Goal: Task Accomplishment & Management: Manage account settings

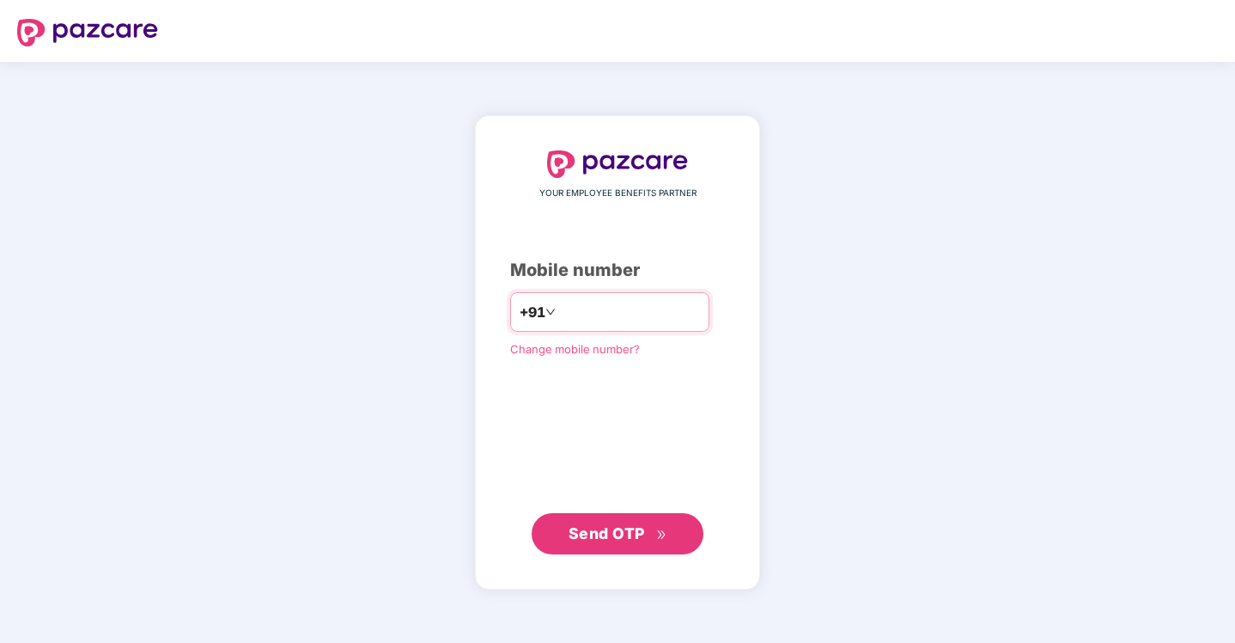
click at [611, 310] on input "number" at bounding box center [629, 311] width 141 height 27
type input "**********"
click at [606, 544] on span "Send OTP" at bounding box center [618, 533] width 99 height 24
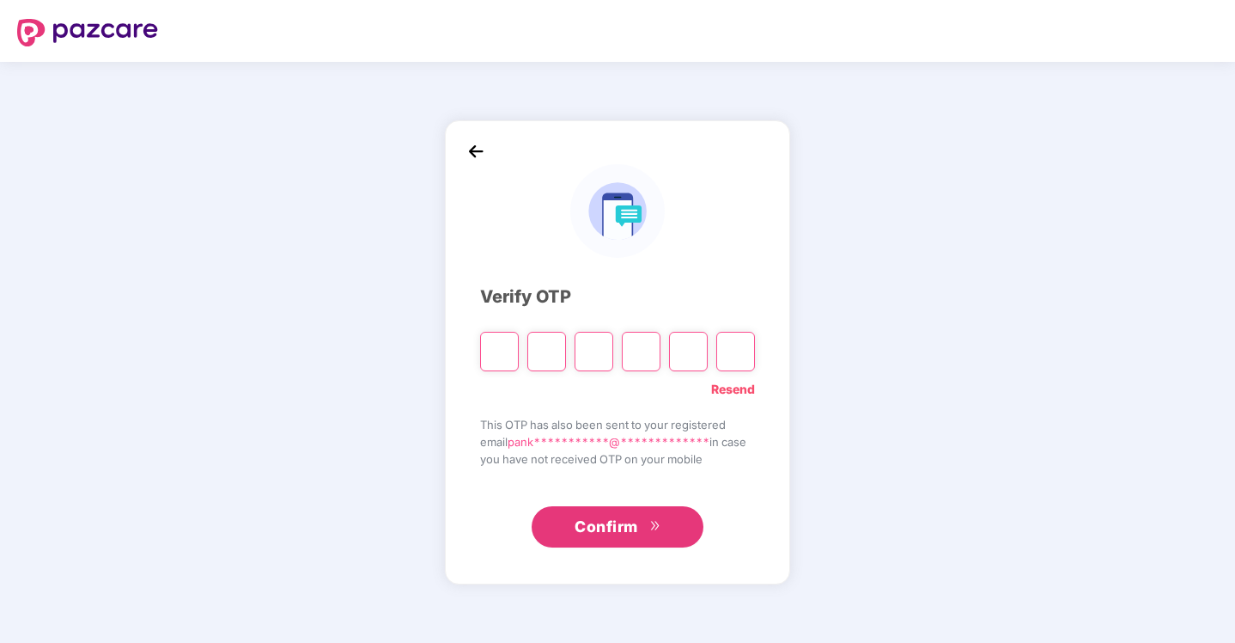
paste input "*"
type input "*"
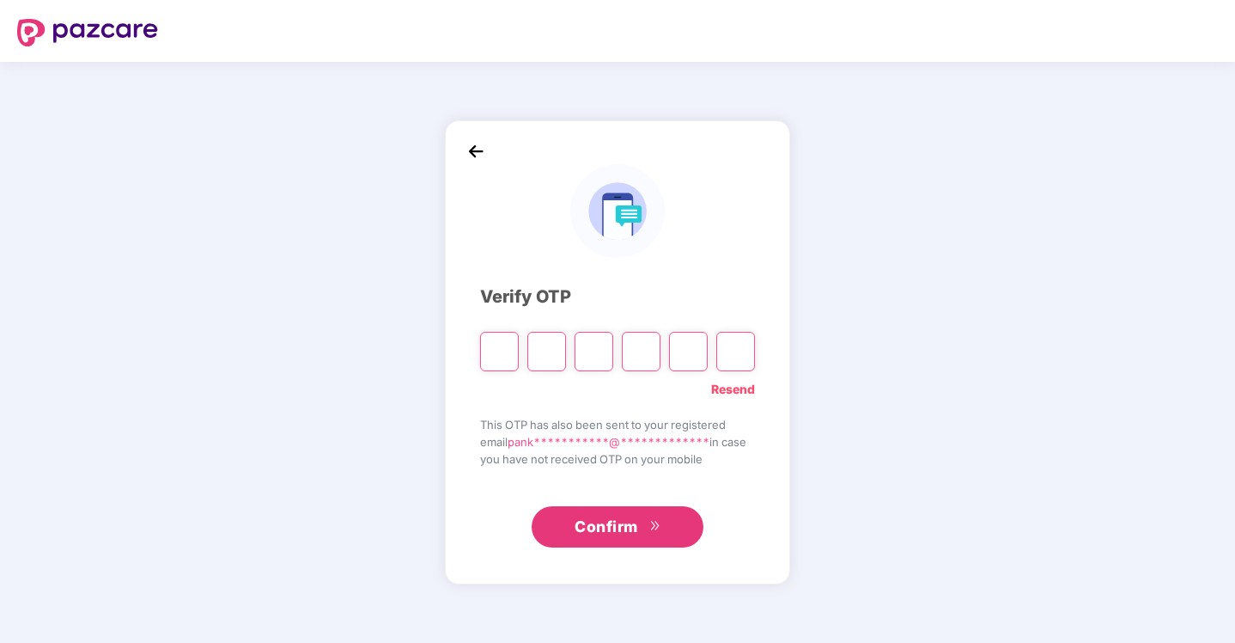
type input "*"
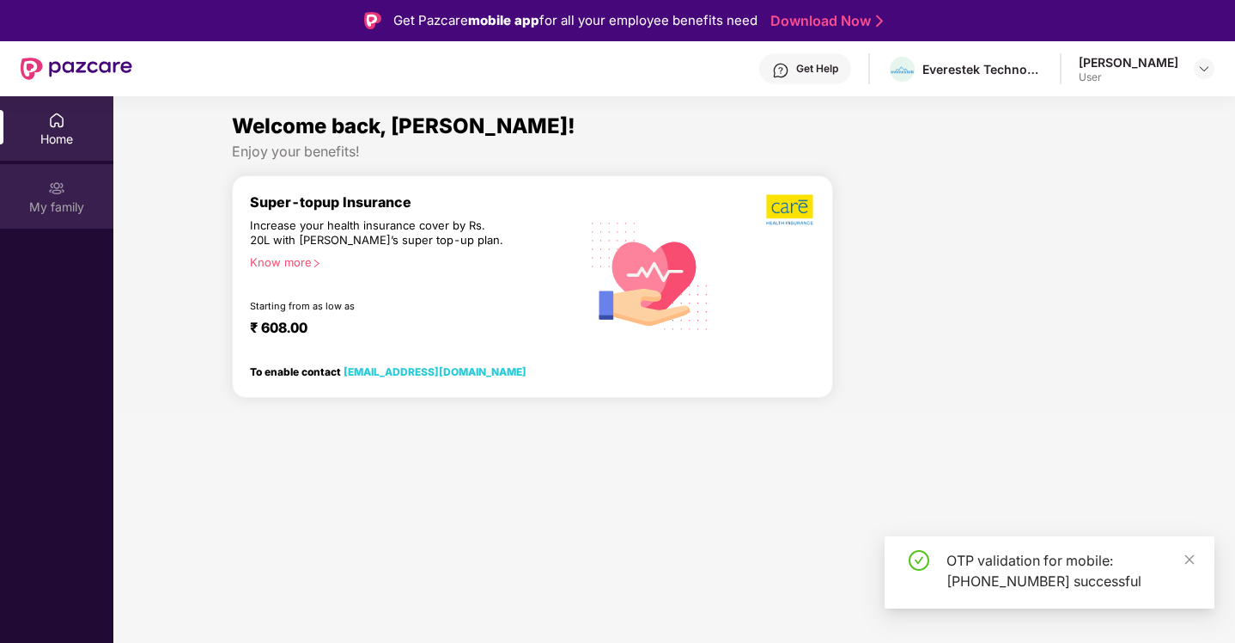
click at [61, 195] on img at bounding box center [56, 188] width 17 height 17
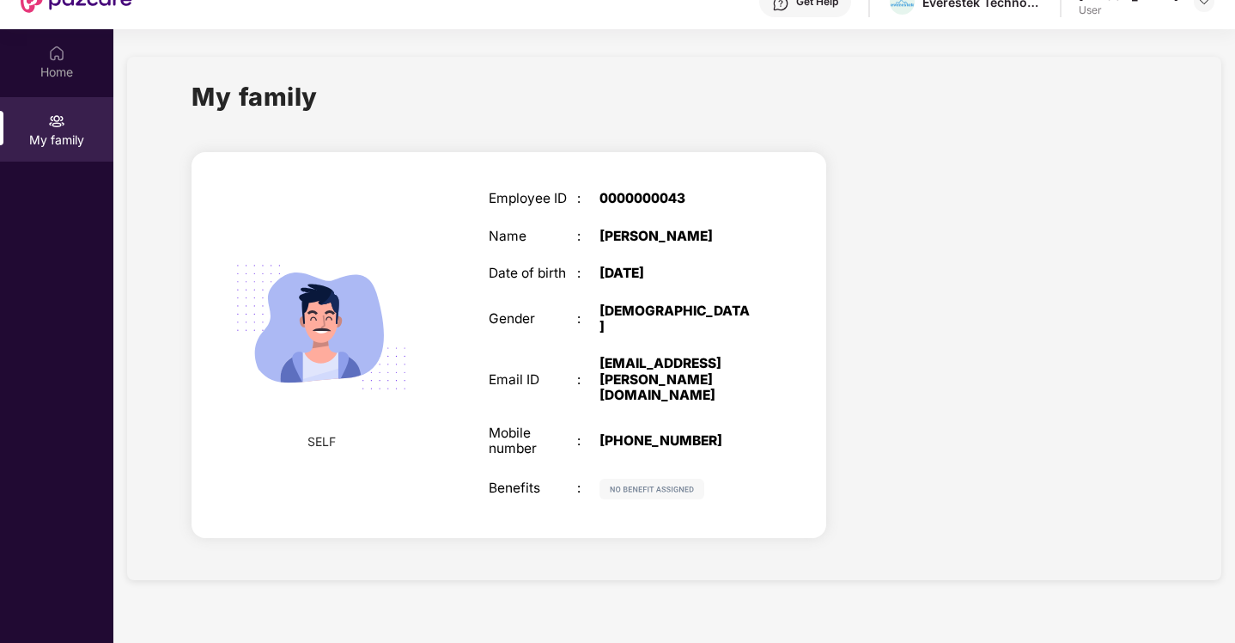
scroll to position [77, 0]
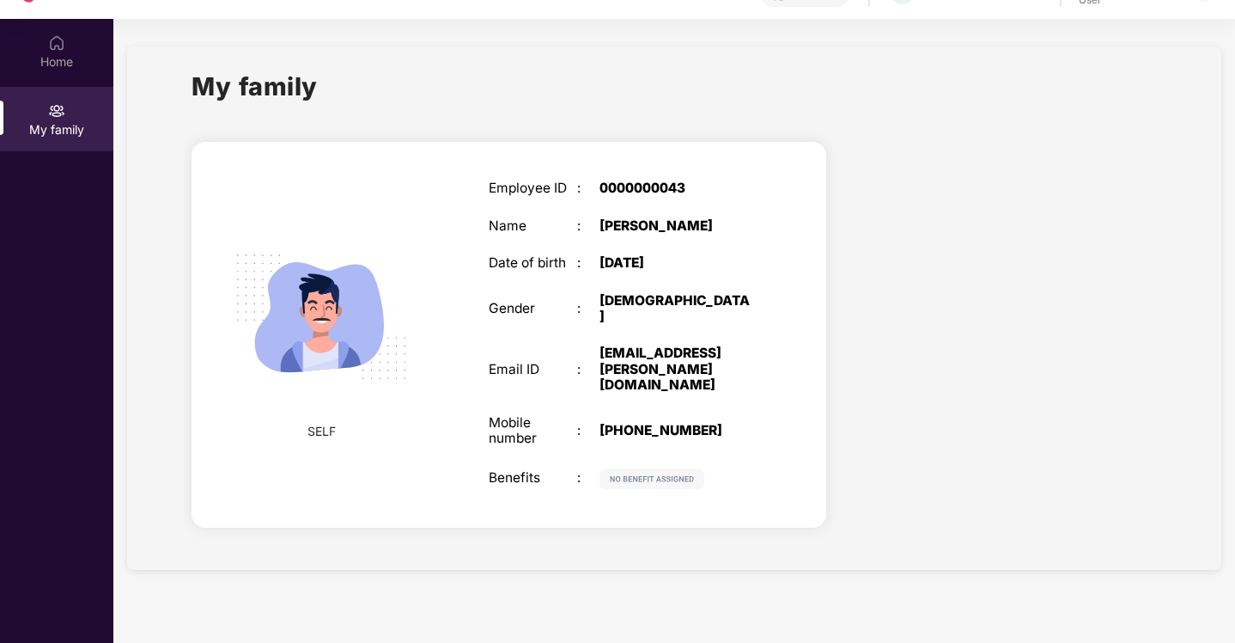
click at [603, 468] on img at bounding box center [652, 478] width 105 height 21
click at [640, 468] on img at bounding box center [652, 478] width 105 height 21
click at [830, 424] on div "SELF Employee ID : 0000000043 Name : Pankaj Salunkhe Date of birth : 19 Nov 199…" at bounding box center [509, 337] width 662 height 422
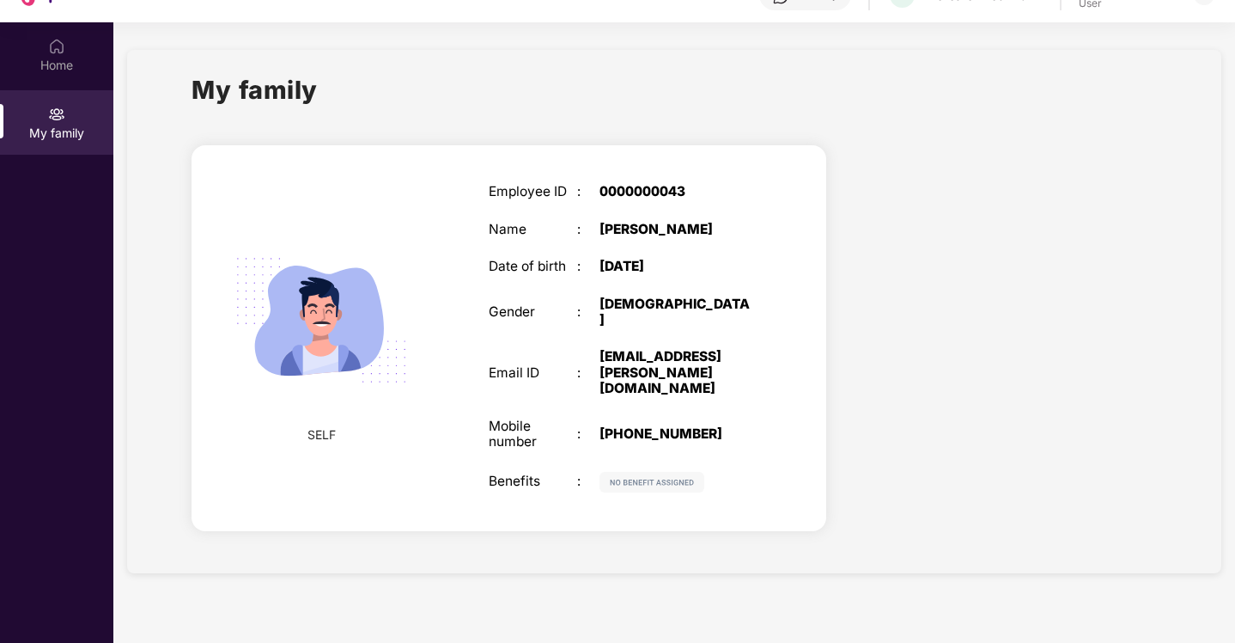
scroll to position [76, 0]
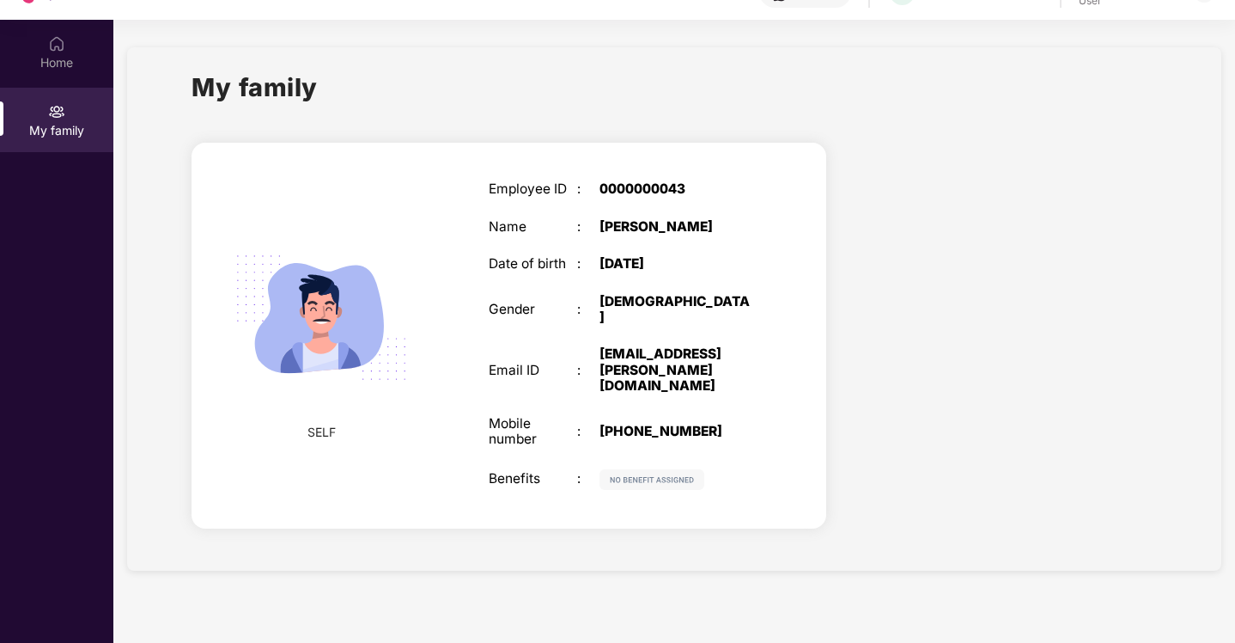
scroll to position [76, 0]
click at [1105, 120] on div "My family" at bounding box center [675, 98] width 966 height 59
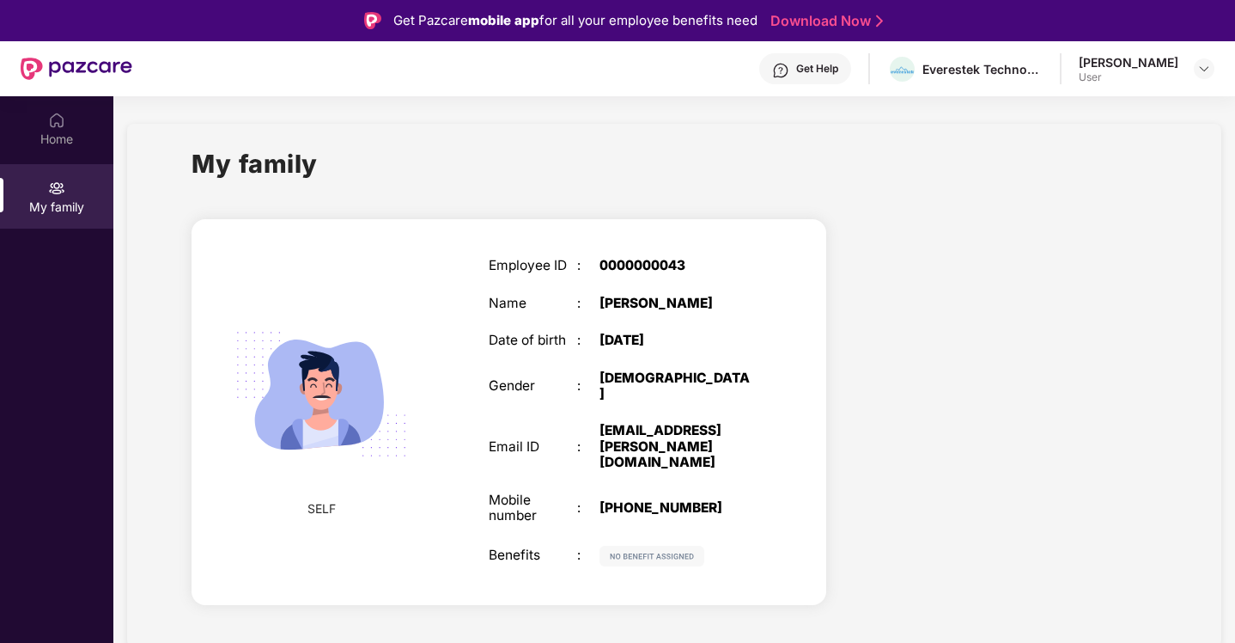
click at [1131, 76] on div "User" at bounding box center [1129, 77] width 100 height 14
click at [1179, 66] on div "[PERSON_NAME] User" at bounding box center [1147, 69] width 136 height 30
click at [1199, 68] on img at bounding box center [1204, 69] width 14 height 14
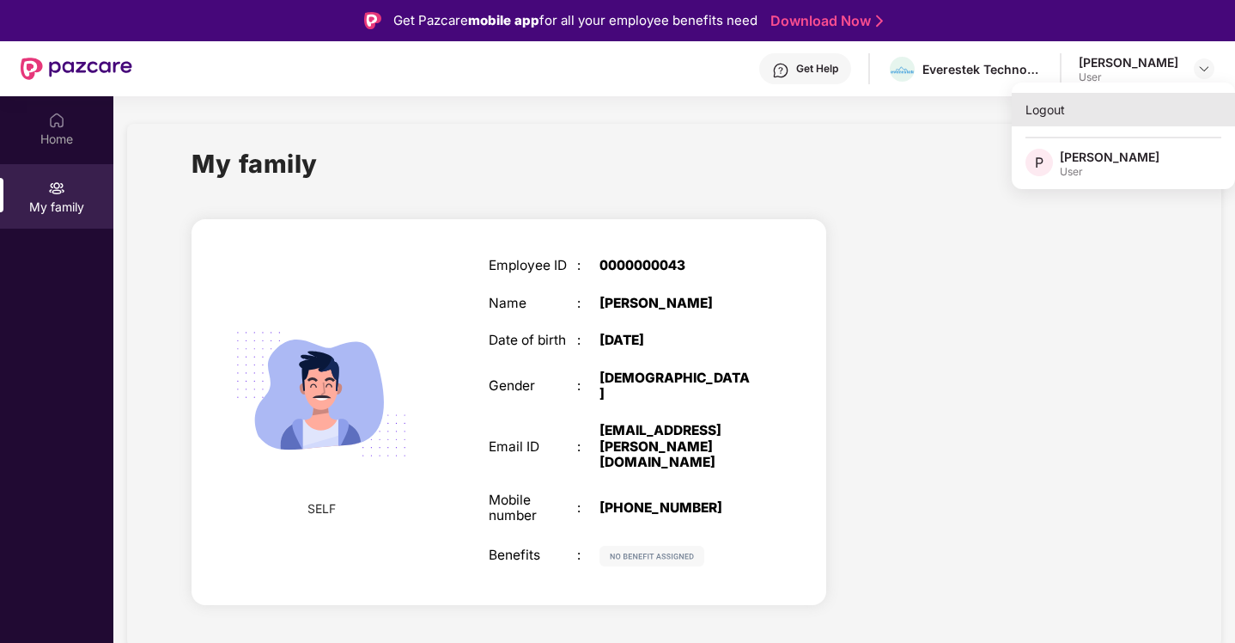
click at [1056, 103] on div "Logout" at bounding box center [1123, 110] width 223 height 34
